Goal: Transaction & Acquisition: Purchase product/service

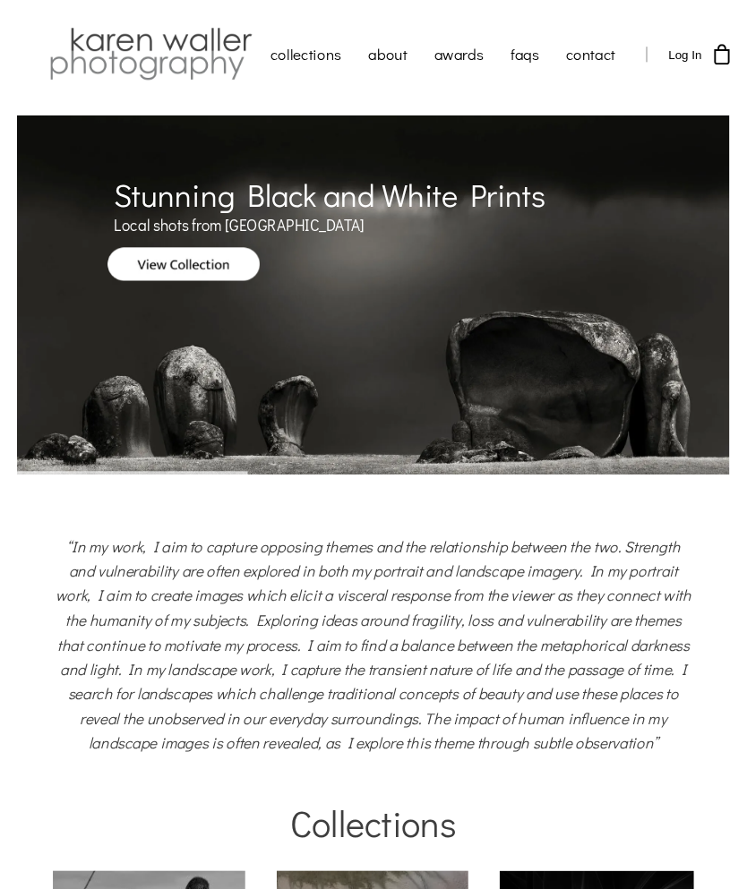
scroll to position [48, 0]
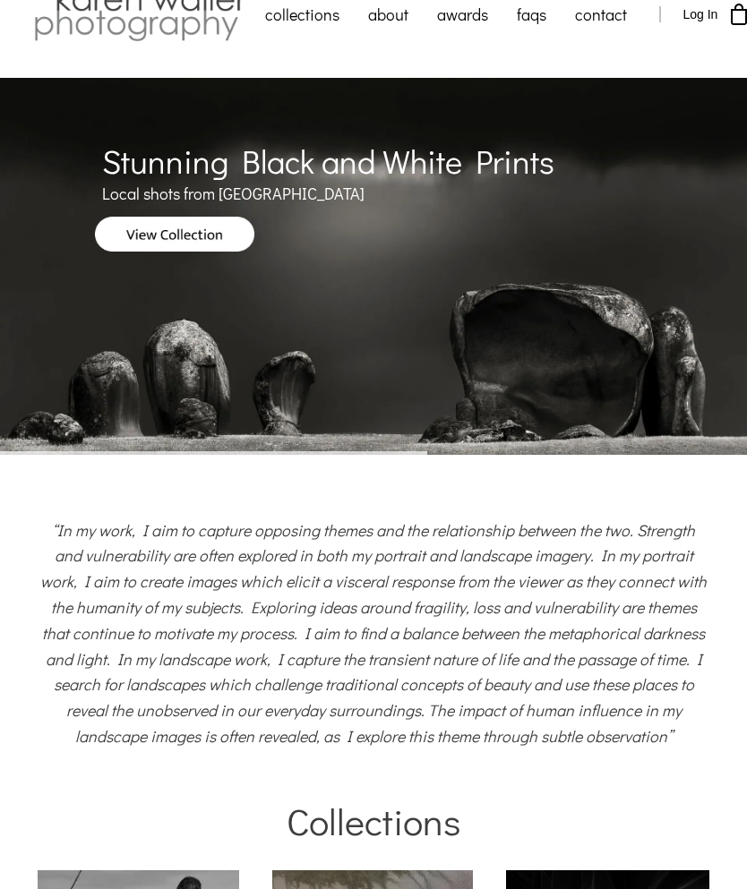
click at [470, 20] on link "awards" at bounding box center [463, 14] width 80 height 45
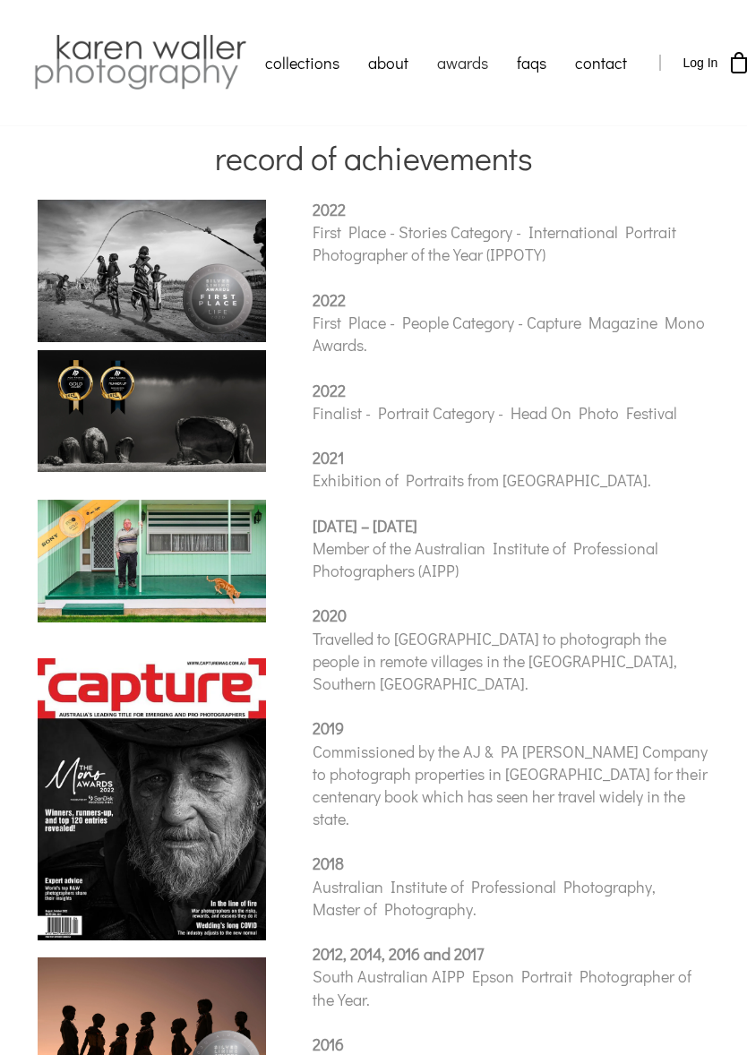
click at [312, 327] on link "nature" at bounding box center [340, 348] width 179 height 43
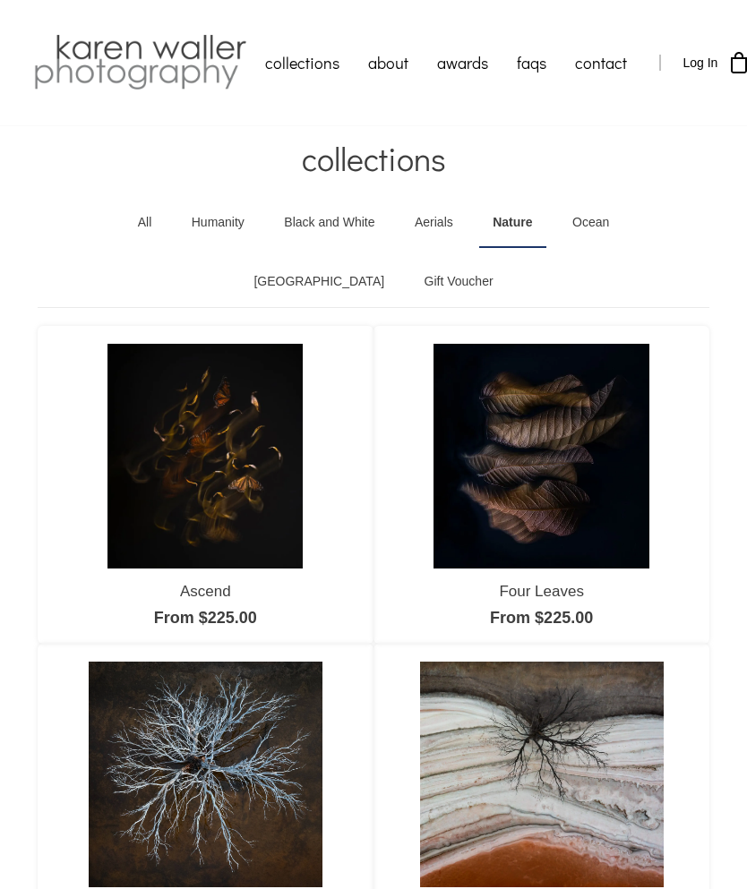
click at [256, 456] on img at bounding box center [204, 456] width 195 height 225
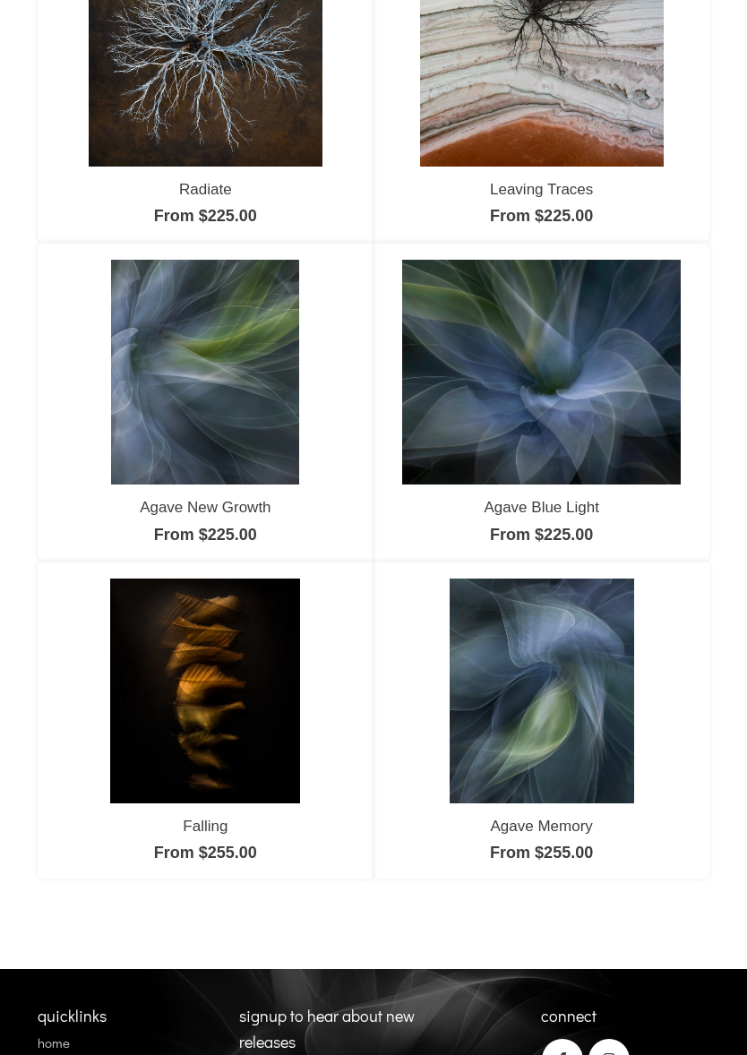
scroll to position [723, 0]
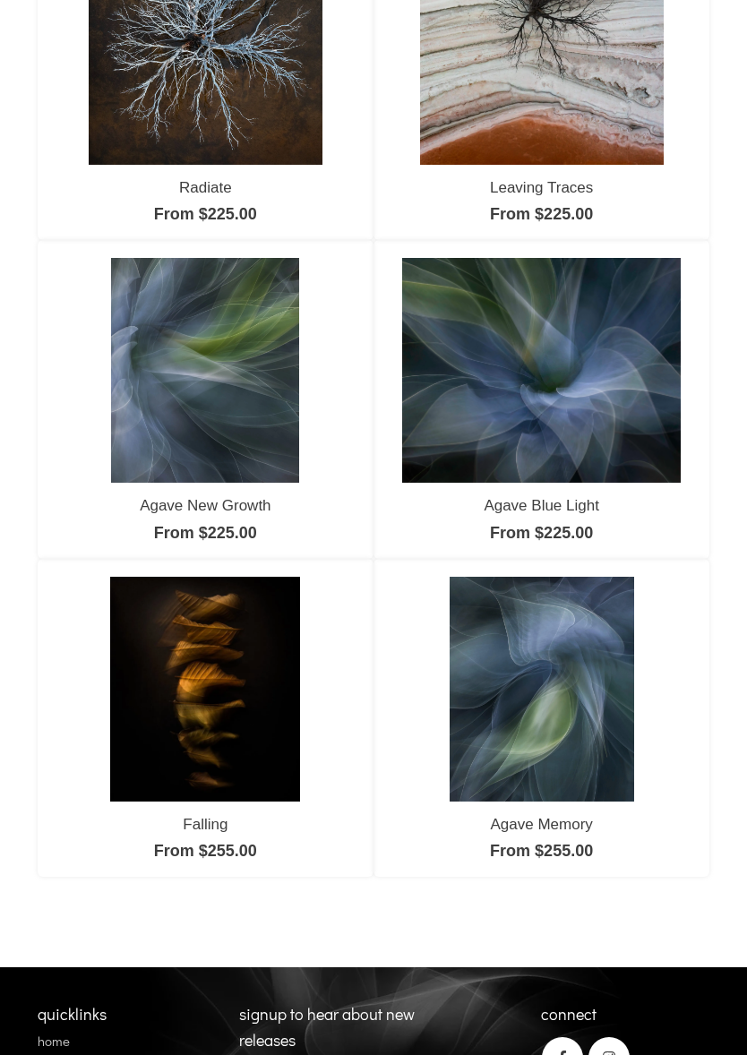
click at [584, 741] on img at bounding box center [541, 689] width 184 height 225
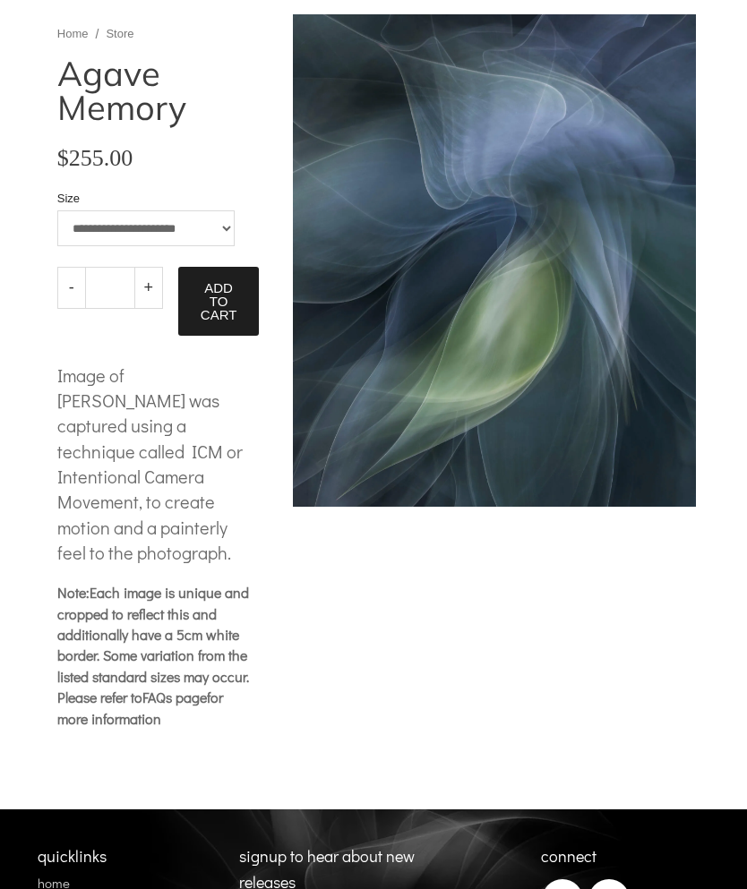
scroll to position [41, 0]
